Goal: Task Accomplishment & Management: Manage account settings

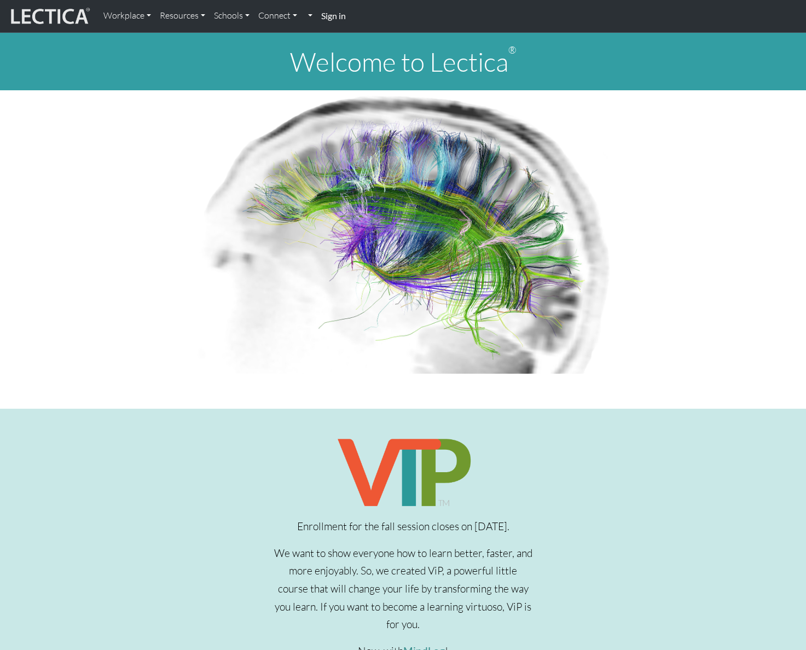
click at [334, 19] on strong "Sign in" at bounding box center [333, 15] width 25 height 10
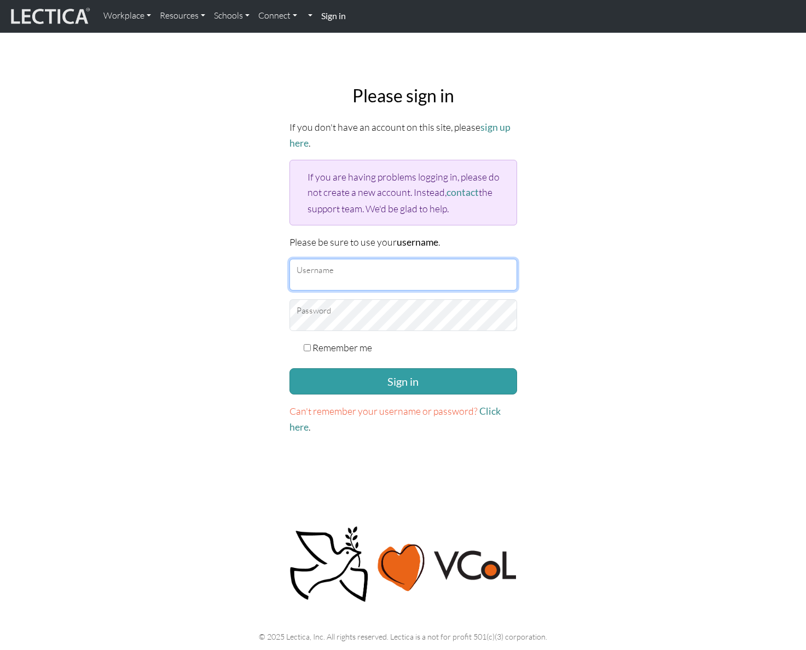
click at [361, 281] on input "Username" at bounding box center [404, 275] width 228 height 32
type input "amcorreia"
click at [290, 368] on button "Sign in" at bounding box center [404, 381] width 228 height 26
